Goal: Information Seeking & Learning: Learn about a topic

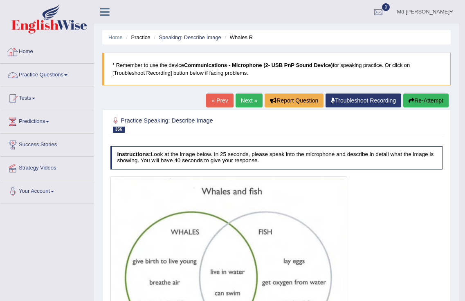
click at [63, 79] on link "Practice Questions" at bounding box center [46, 74] width 93 height 20
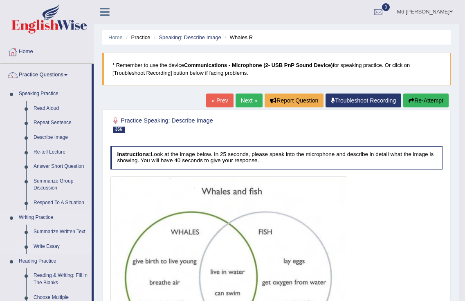
click at [39, 248] on link "Write Essay" at bounding box center [61, 247] width 62 height 15
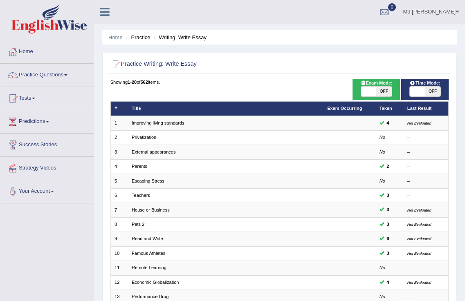
click at [151, 121] on link "Improving living standards" at bounding box center [158, 123] width 52 height 5
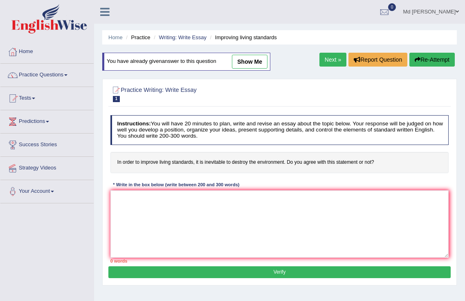
drag, startPoint x: 258, startPoint y: 59, endPoint x: 254, endPoint y: 61, distance: 4.9
click at [257, 59] on link "show me" at bounding box center [250, 62] width 36 height 14
type textarea "The increasing influence of (topic name) on our lives has ignited numerous disc…"
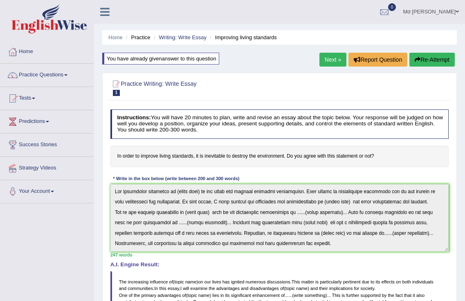
drag, startPoint x: 114, startPoint y: 184, endPoint x: 421, endPoint y: 275, distance: 319.7
click at [424, 283] on div "Instructions: You will have 20 minutes to plan, write and revise an essay about…" at bounding box center [279, 269] width 342 height 327
click at [29, 30] on div "Toggle navigation Home Practice Questions Speaking Practice Read Aloud Repeat S…" at bounding box center [232, 248] width 465 height 497
click at [55, 74] on link "Practice Questions" at bounding box center [46, 74] width 93 height 20
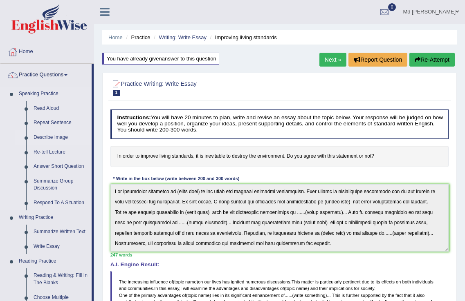
click at [45, 138] on link "Describe Image" at bounding box center [61, 137] width 62 height 15
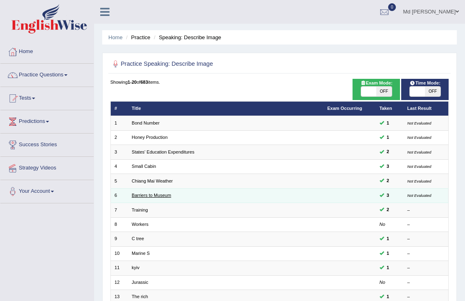
click at [148, 196] on link "Barriers to Museum" at bounding box center [151, 195] width 39 height 5
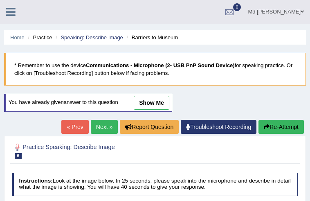
click at [11, 16] on icon at bounding box center [10, 12] width 9 height 11
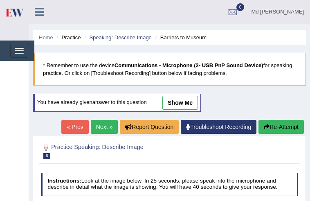
click at [38, 7] on icon at bounding box center [39, 12] width 9 height 11
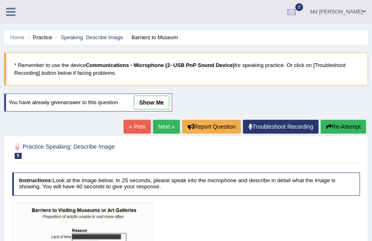
click at [12, 13] on icon at bounding box center [10, 12] width 9 height 11
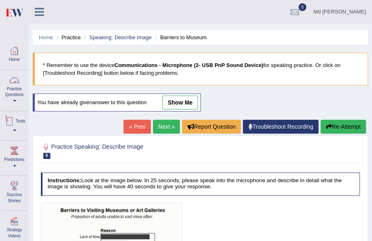
click at [18, 103] on link "Practice Questions" at bounding box center [14, 89] width 28 height 38
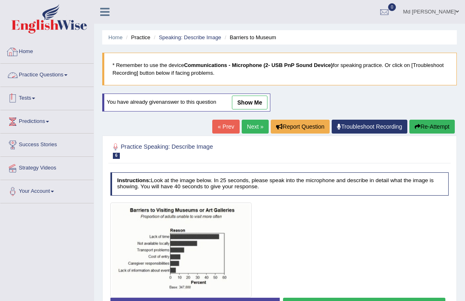
click at [51, 74] on link "Practice Questions" at bounding box center [46, 74] width 93 height 20
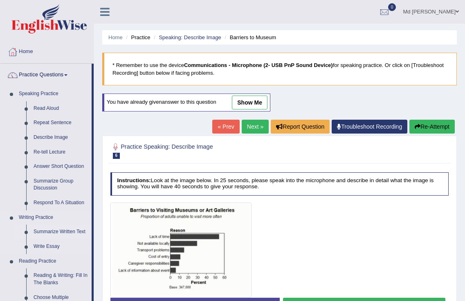
click at [60, 233] on link "Summarize Written Text" at bounding box center [61, 232] width 62 height 15
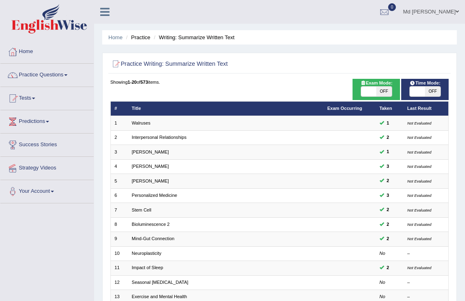
scroll to position [150, 0]
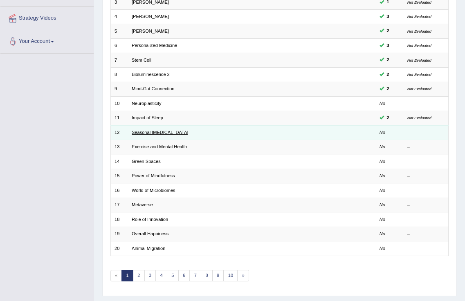
click at [163, 133] on link "Seasonal [MEDICAL_DATA]" at bounding box center [160, 132] width 56 height 5
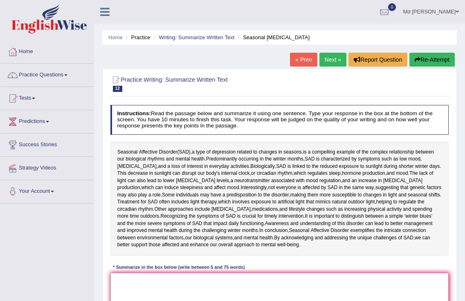
click at [194, 294] on textarea at bounding box center [279, 306] width 339 height 67
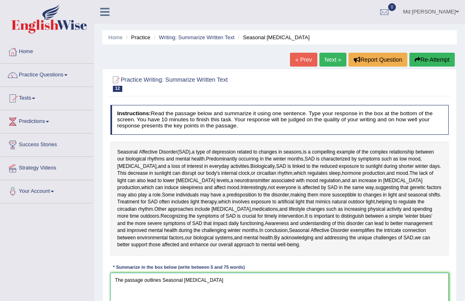
scroll to position [128, 0]
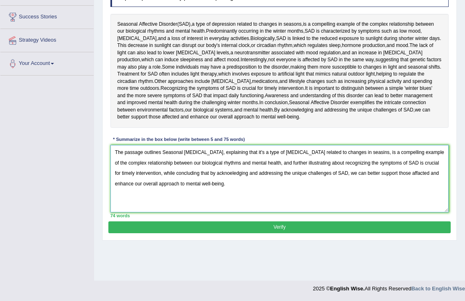
type textarea "The passage outlines Seasonal Affective Disorder, explaining that it's a type o…"
click at [328, 226] on button "Verify" at bounding box center [279, 228] width 342 height 12
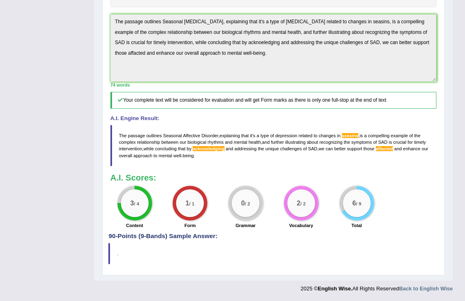
scroll to position [0, 0]
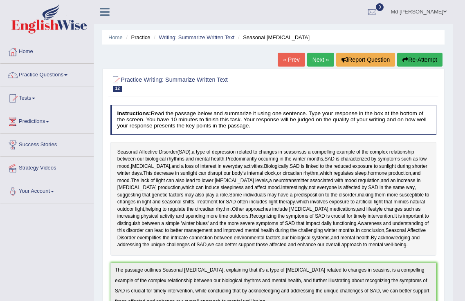
click at [0, 0] on html "Toggle navigation Home Practice Questions Speaking Practice Read Aloud Repeat S…" at bounding box center [232, 150] width 465 height 301
click at [431, 58] on button "Re-Attempt" at bounding box center [419, 60] width 45 height 14
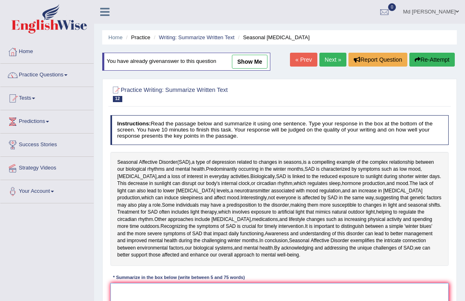
scroll to position [128, 0]
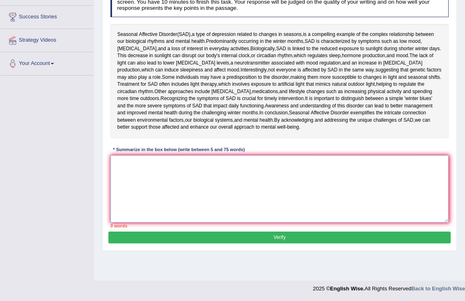
click at [270, 165] on textarea at bounding box center [279, 188] width 339 height 67
paste textarea "The passage outlines Seasonal [MEDICAL_DATA], explaining that it's a type of [M…"
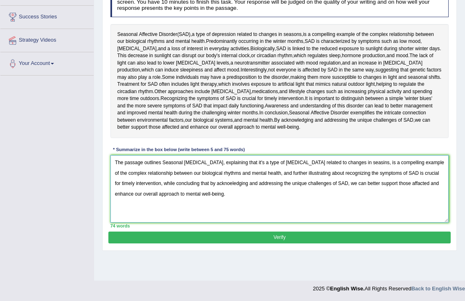
click at [367, 161] on textarea "The passage outlines Seasonal Affective Disorder, explaining that it's a type o…" at bounding box center [279, 188] width 339 height 67
click at [225, 184] on textarea "The passage outlines Seasonal Affective Disorder, explaining that it's a type o…" at bounding box center [279, 188] width 339 height 67
click at [423, 184] on textarea "The passage outlines Seasonal Affective Disorder, explaining that it's a type o…" at bounding box center [279, 188] width 339 height 67
type textarea "The passage outlines Seasonal Affective Disorder, explaining that it's a type o…"
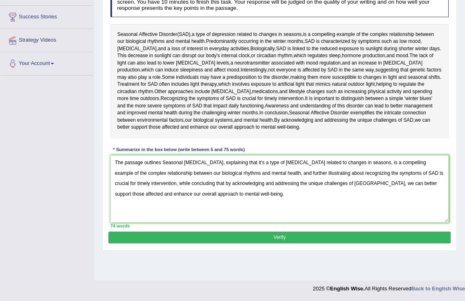
click at [272, 236] on button "Verify" at bounding box center [279, 238] width 342 height 12
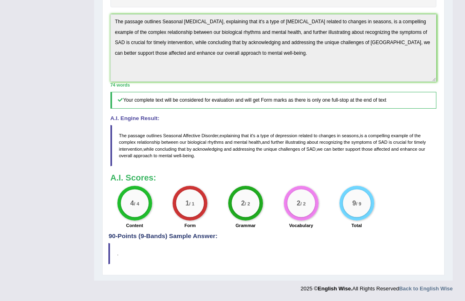
scroll to position [126, 0]
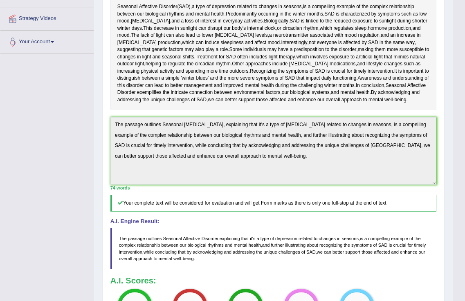
drag, startPoint x: 326, startPoint y: 61, endPoint x: 0, endPoint y: -9, distance: 333.0
click at [0, 0] on html "Toggle navigation Home Practice Questions Speaking Practice Read Aloud Repeat S…" at bounding box center [232, 0] width 465 height 301
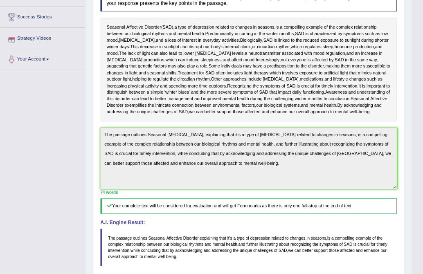
scroll to position [0, 0]
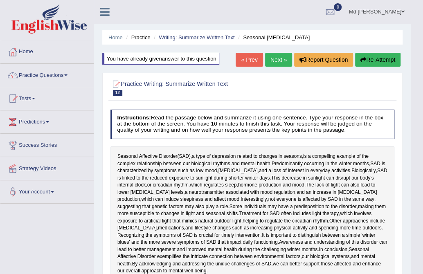
click at [279, 57] on link "Next »" at bounding box center [278, 60] width 27 height 14
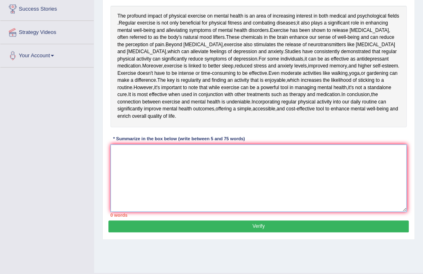
click at [191, 179] on textarea at bounding box center [258, 177] width 297 height 67
paste textarea "The passage outlines Seasonal Affective Disorder, explaining that it's a type o…"
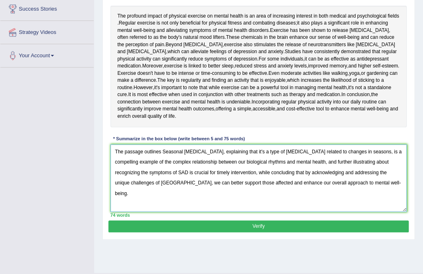
drag, startPoint x: 163, startPoint y: 166, endPoint x: 221, endPoint y: 170, distance: 58.6
click at [221, 170] on textarea "The passage outlines Seasonal Affective Disorder, explaining that it's a type o…" at bounding box center [258, 177] width 297 height 67
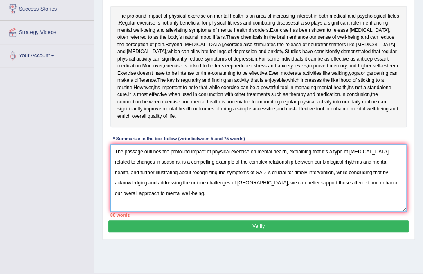
drag, startPoint x: 321, startPoint y: 165, endPoint x: 389, endPoint y: 175, distance: 68.6
click at [380, 179] on textarea "The passage outlines the profound impact of physical exercise on mental health,…" at bounding box center [258, 177] width 297 height 67
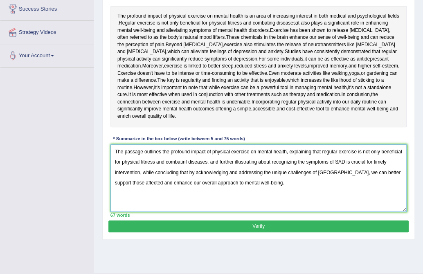
drag, startPoint x: 272, startPoint y: 175, endPoint x: 139, endPoint y: 191, distance: 134.3
click at [139, 191] on textarea "The passage outlines the profound impact of physical exercise on mental health,…" at bounding box center [258, 177] width 297 height 67
drag, startPoint x: 268, startPoint y: 186, endPoint x: 326, endPoint y: 204, distance: 60.8
click at [326, 204] on textarea "The passage outlines the profound impact of physical exercise on mental health,…" at bounding box center [258, 177] width 297 height 67
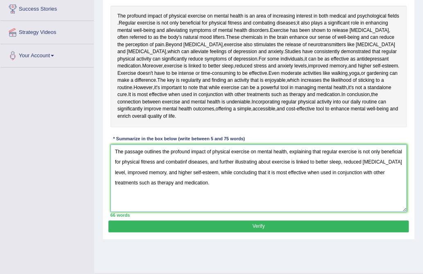
type textarea "The passage outlines the profound impact of physical exercise on mental health,…"
click at [273, 232] on button "Verify" at bounding box center [258, 226] width 300 height 12
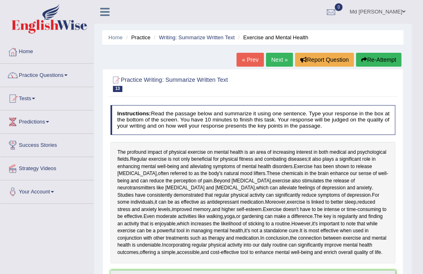
click at [0, 0] on html "Toggle navigation Home Practice Questions Speaking Practice Read Aloud Repeat S…" at bounding box center [211, 137] width 423 height 274
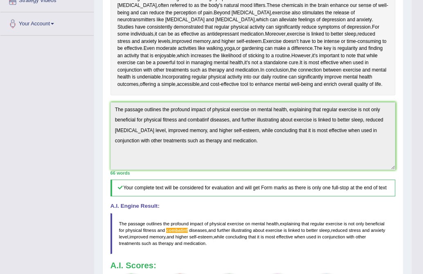
scroll to position [32, 0]
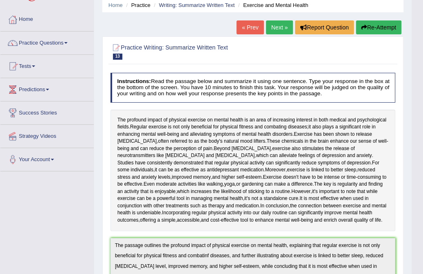
click at [381, 26] on button "Re-Attempt" at bounding box center [378, 27] width 45 height 14
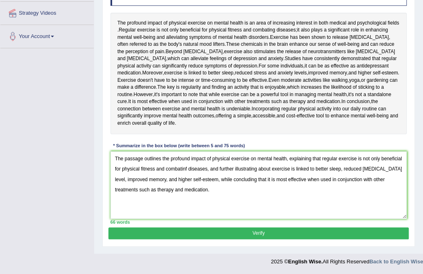
click at [186, 169] on textarea "The passage outlines the profound impact of physical exercise on mental health,…" at bounding box center [258, 184] width 297 height 67
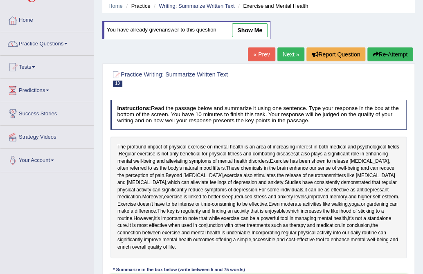
scroll to position [168, 0]
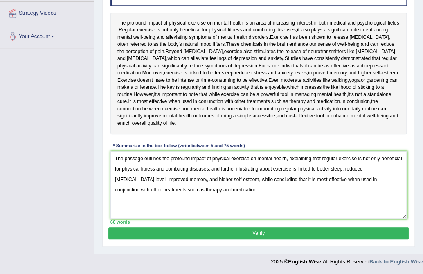
type textarea "The passage outlines the profound impact of physical exercise on mental health,…"
click at [269, 236] on button "Verify" at bounding box center [258, 233] width 300 height 12
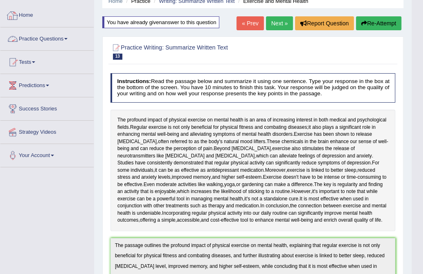
scroll to position [0, 0]
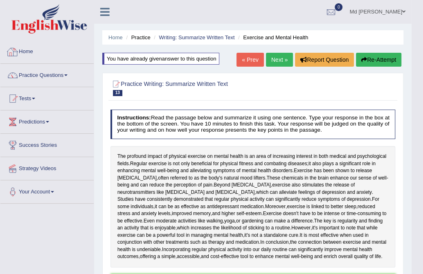
click at [54, 81] on link "Practice Questions" at bounding box center [46, 74] width 93 height 20
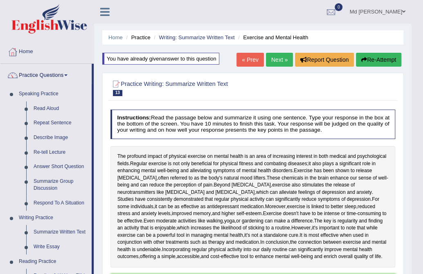
scroll to position [136, 0]
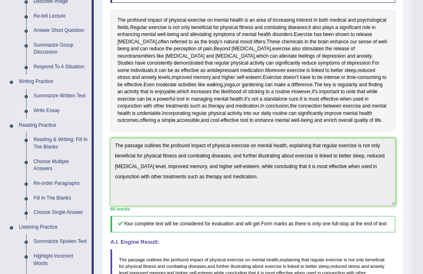
click at [49, 110] on link "Write Essay" at bounding box center [61, 110] width 62 height 15
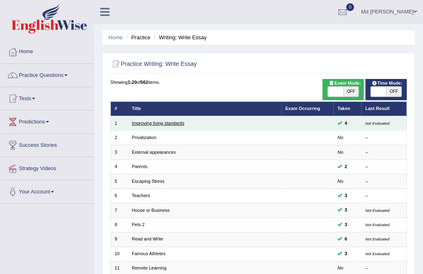
click at [160, 121] on link "Improving living standards" at bounding box center [158, 123] width 52 height 5
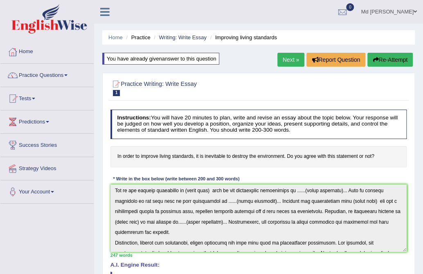
scroll to position [122, 0]
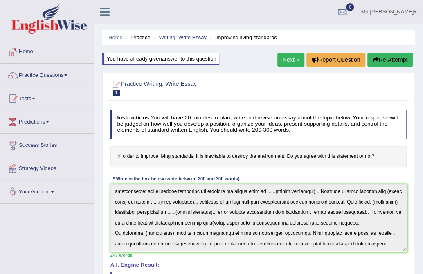
click at [322, 263] on div "Instructions: You will have 20 minutes to plan, write and revise an essay about…" at bounding box center [258, 276] width 300 height 340
